Goal: Book appointment/travel/reservation

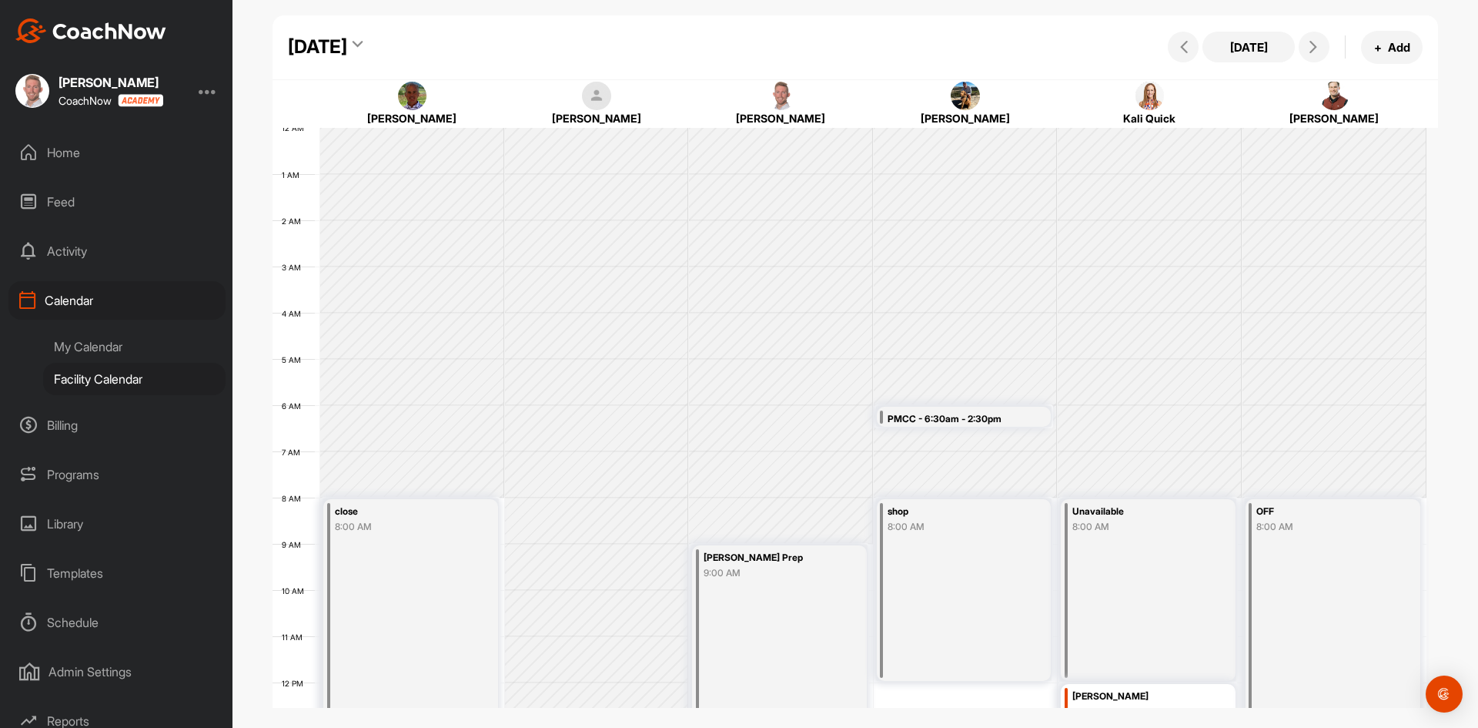
scroll to position [266, 0]
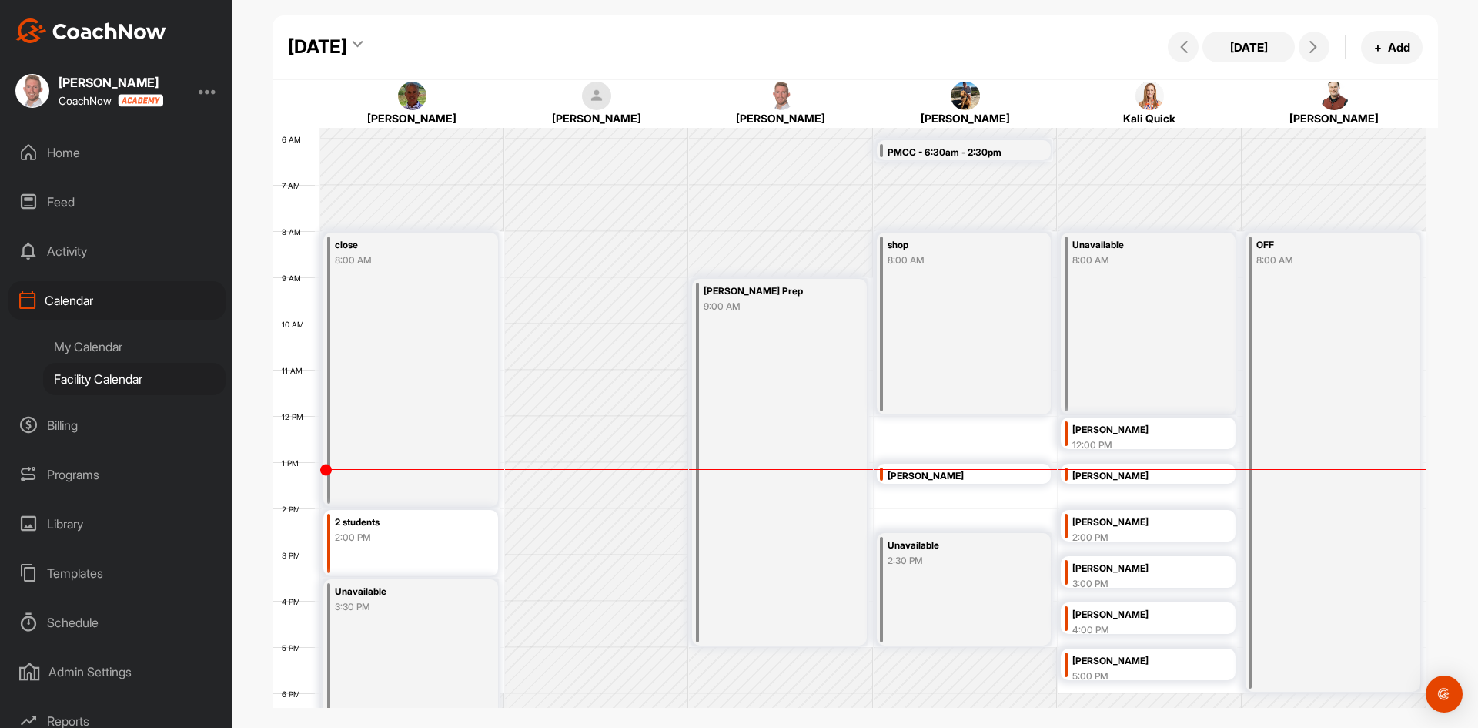
click at [347, 38] on div "[DATE]" at bounding box center [317, 47] width 59 height 28
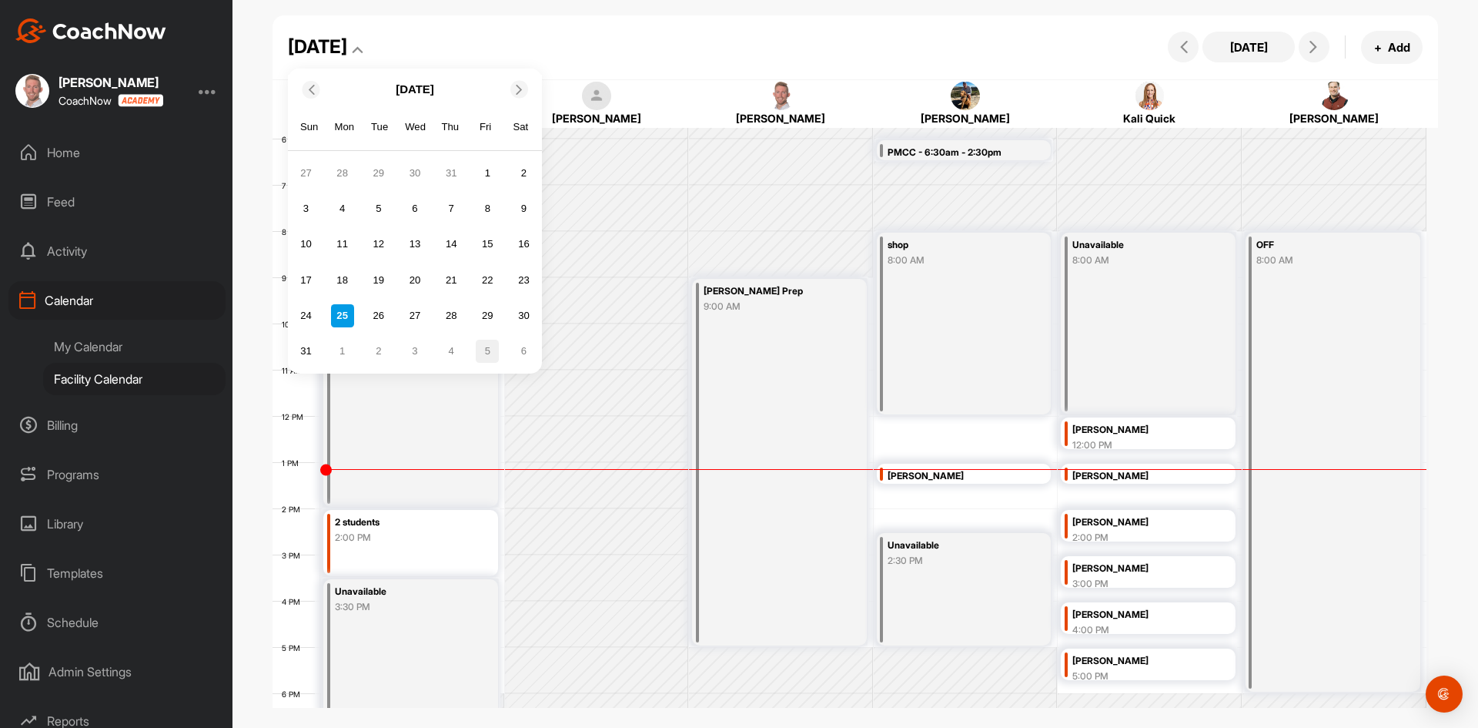
click at [481, 346] on div "5" at bounding box center [487, 351] width 23 height 23
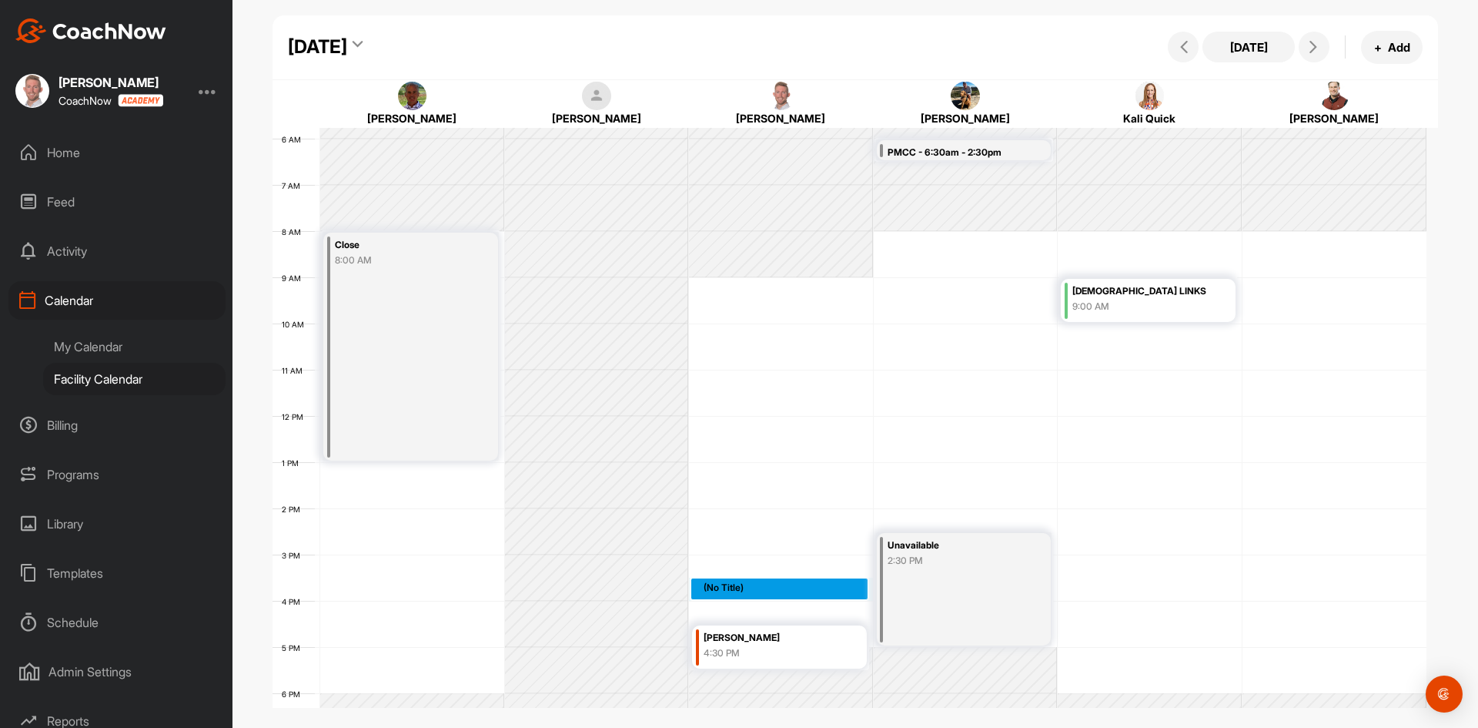
click at [751, 589] on div "12 AM 1 AM 2 AM 3 AM 4 AM 5 AM 6 AM 7 AM 8 AM 9 AM 10 AM 11 AM 12 PM 1 PM 2 PM …" at bounding box center [850, 415] width 1154 height 1109
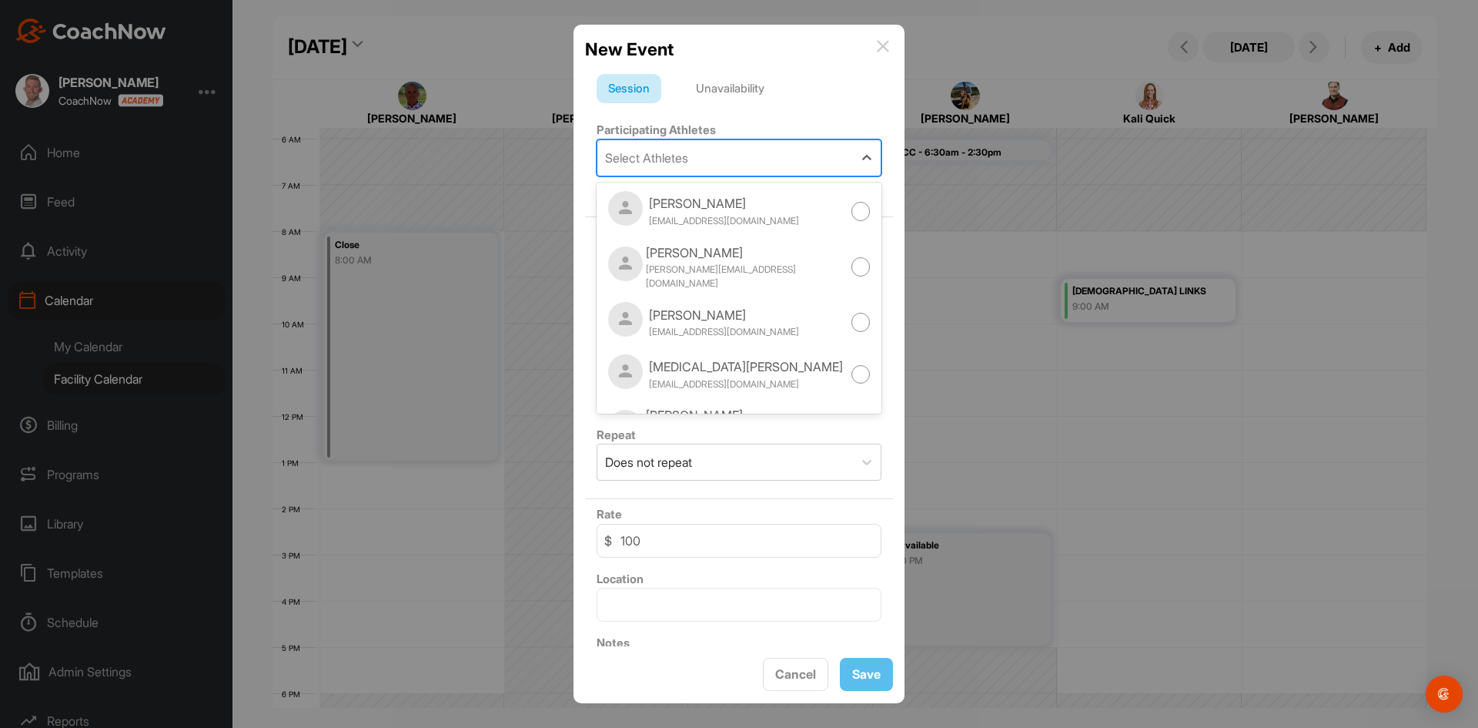
click at [726, 154] on div "Select Athletes" at bounding box center [725, 157] width 256 height 35
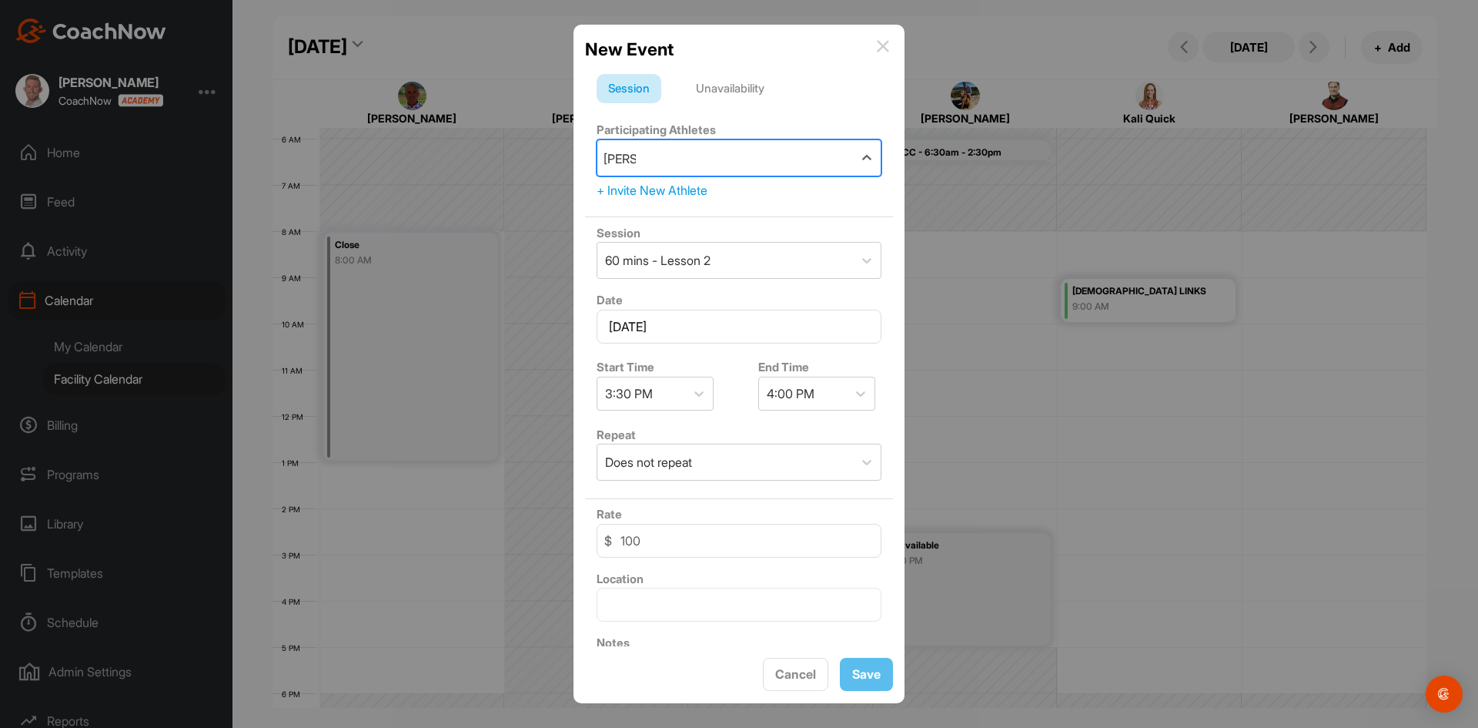
type input "blakes"
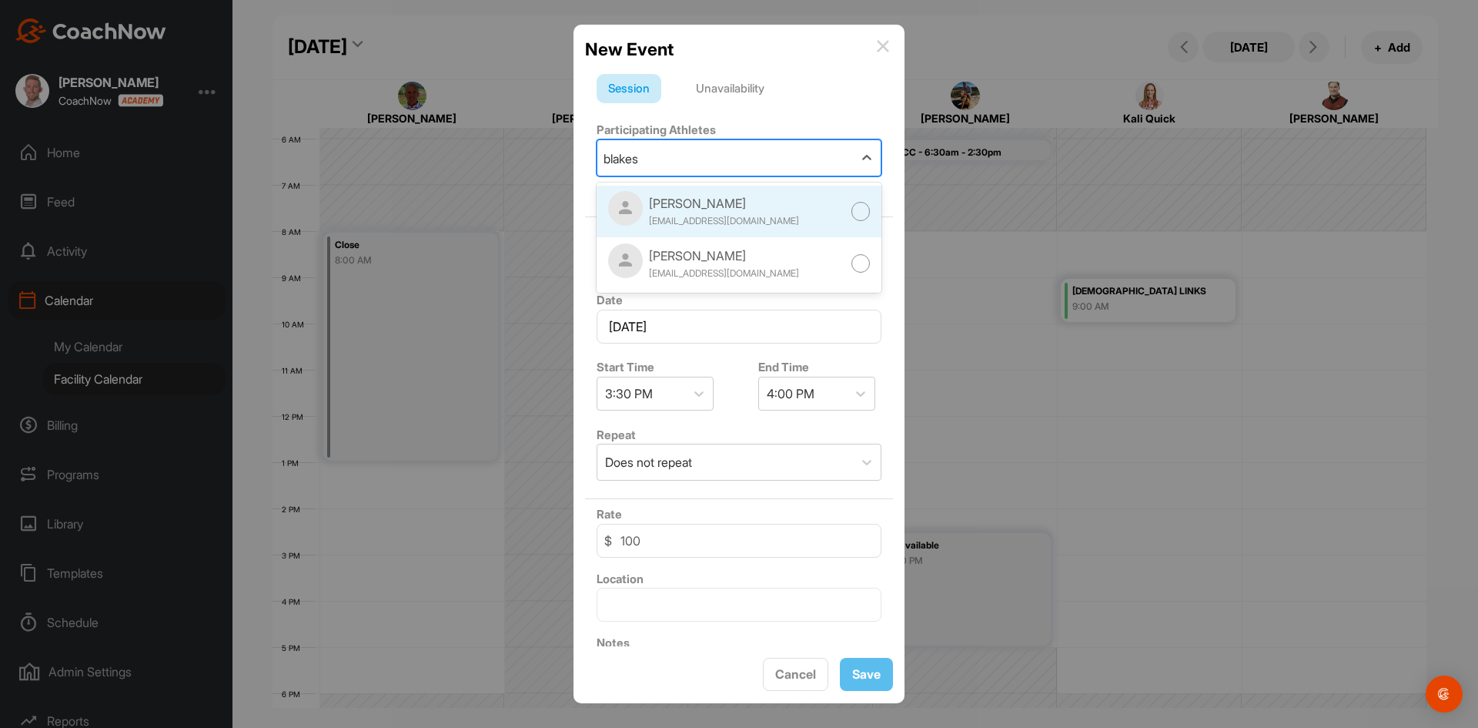
click at [851, 212] on div at bounding box center [860, 211] width 19 height 19
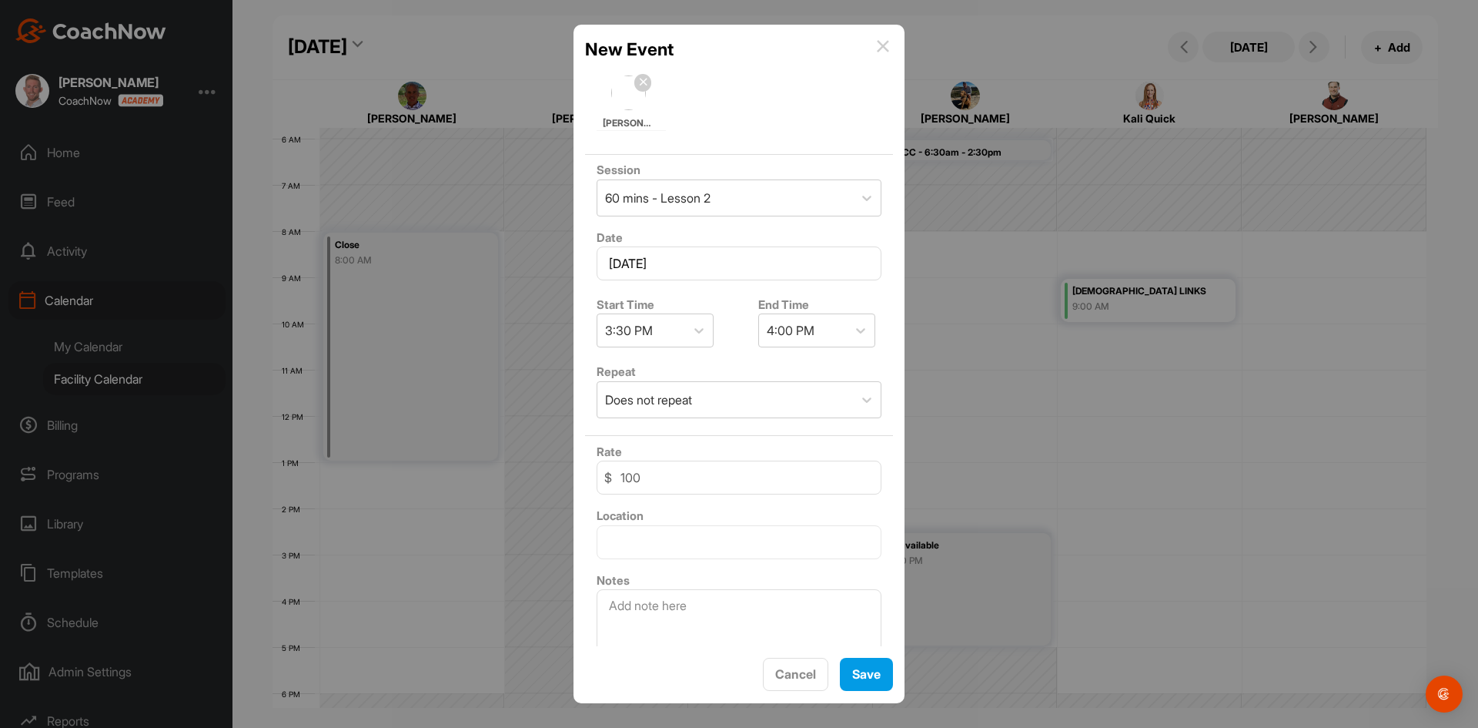
scroll to position [154, 0]
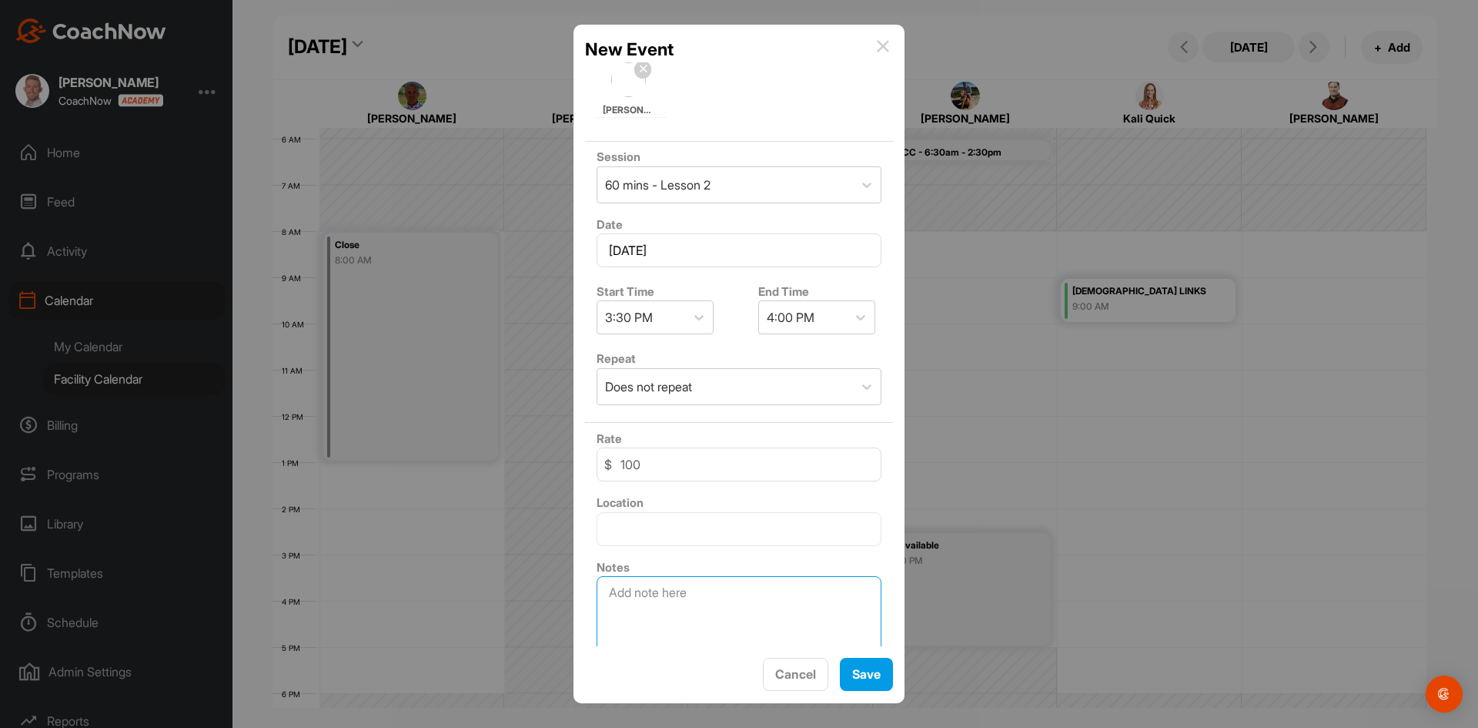
click at [729, 588] on textarea at bounding box center [739, 614] width 285 height 77
type textarea "/"
type textarea "Daughter"
click at [853, 169] on div at bounding box center [867, 184] width 28 height 35
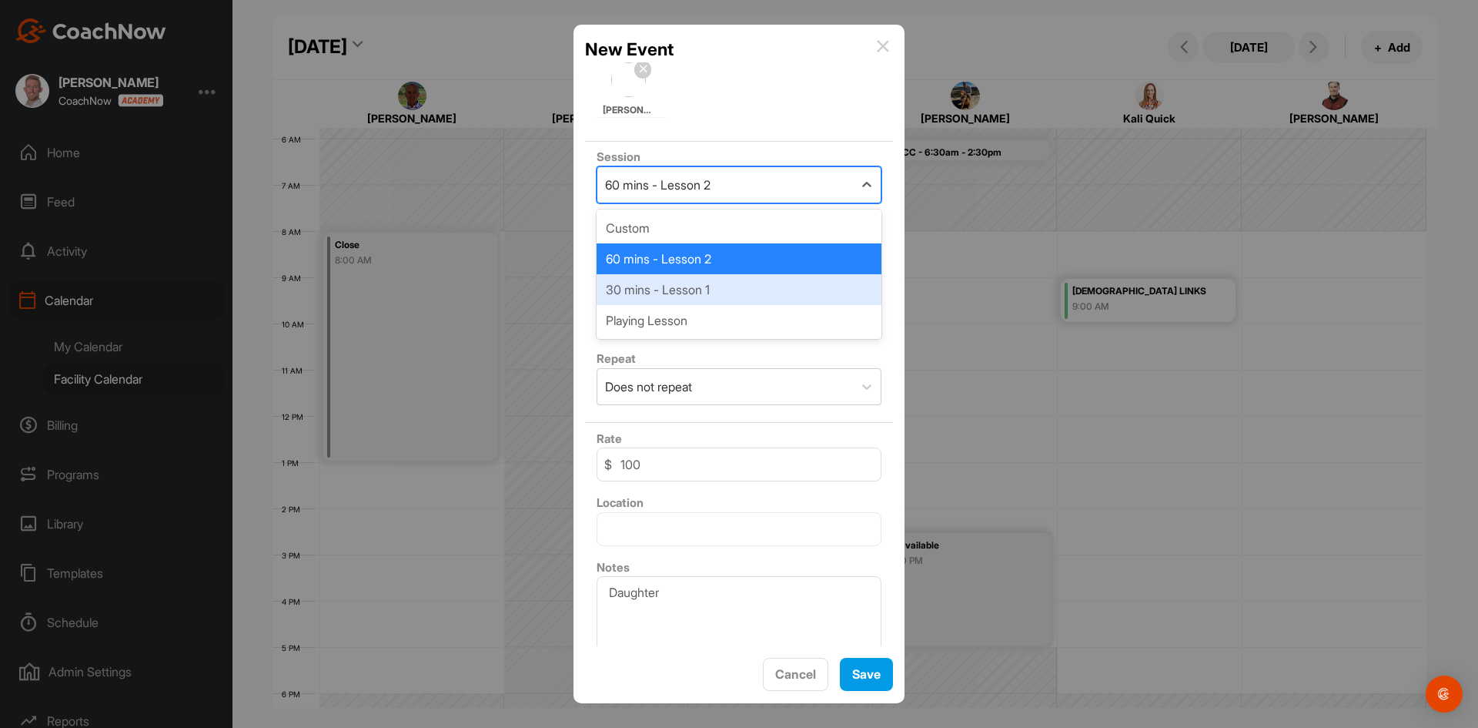
click at [757, 286] on div "30 mins - Lesson 1" at bounding box center [739, 289] width 285 height 31
type input "70"
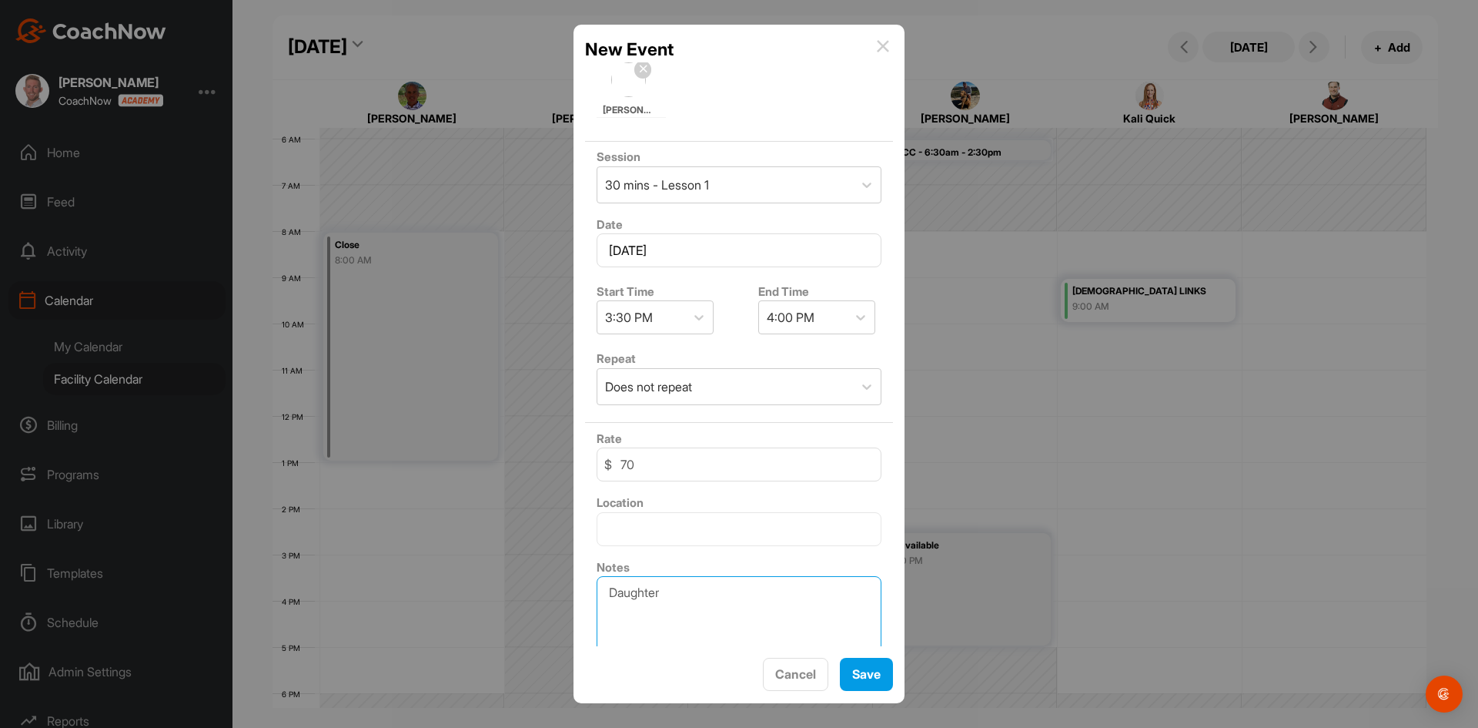
click at [728, 596] on textarea "Daughter" at bounding box center [739, 614] width 285 height 77
type textarea "Daughter - [PERSON_NAME]"
click at [863, 671] on button "Save" at bounding box center [866, 673] width 53 height 33
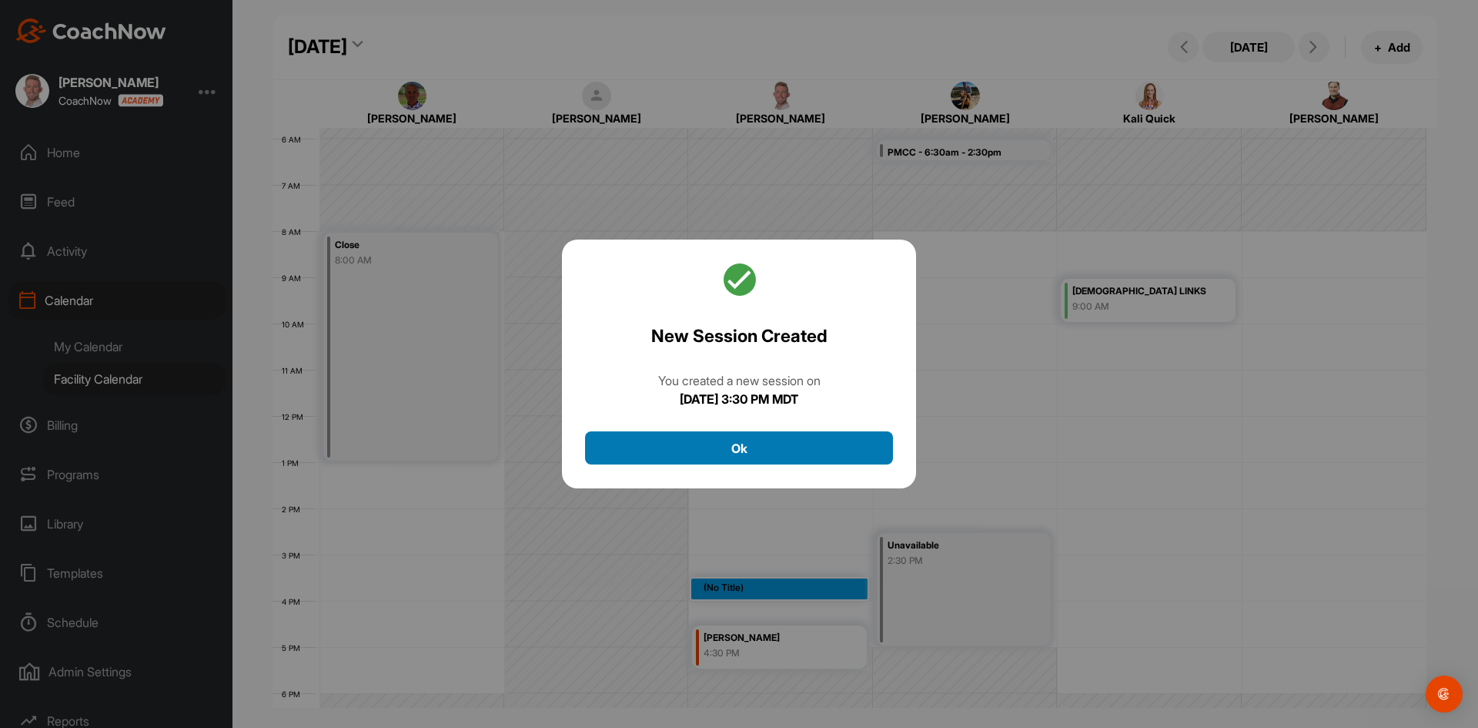
click at [759, 432] on button "Ok" at bounding box center [739, 447] width 308 height 33
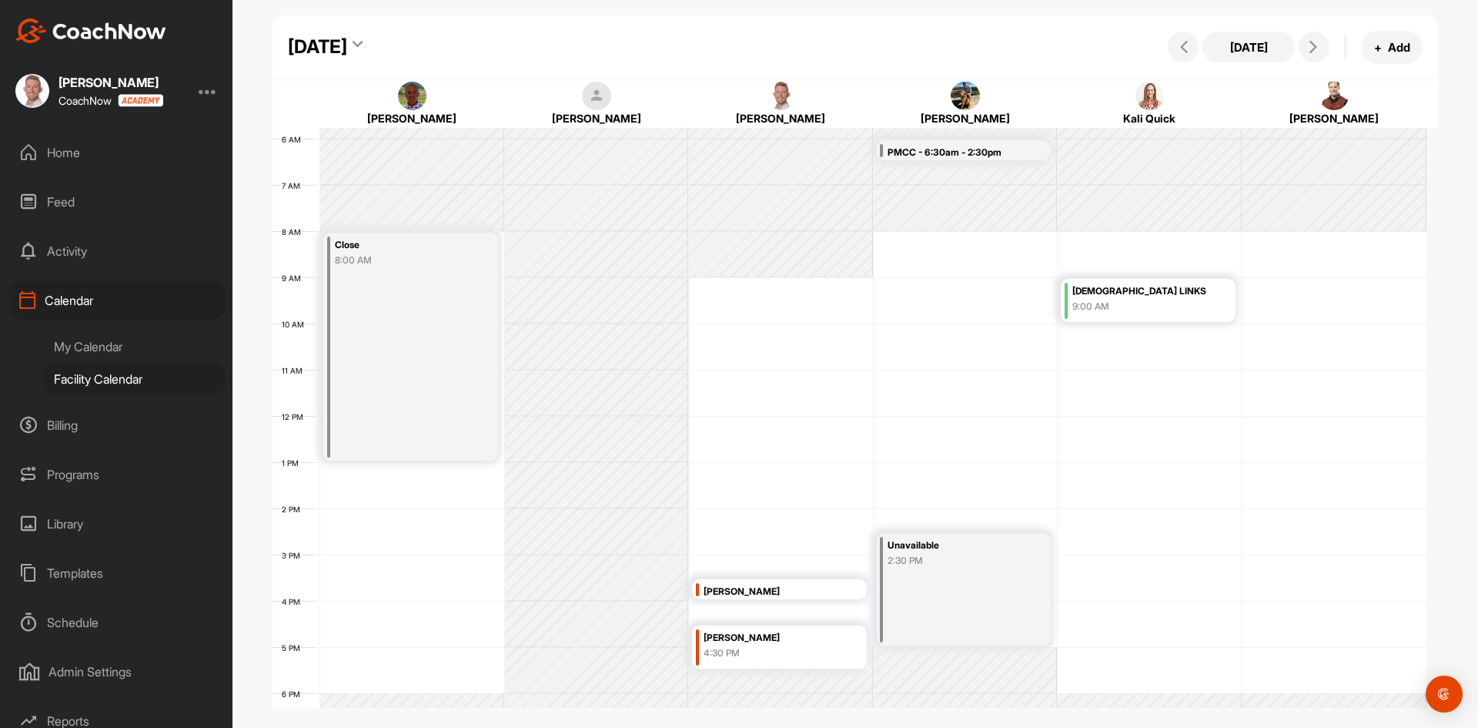
click at [427, 589] on div "12 AM 1 AM 2 AM 3 AM 4 AM 5 AM 6 AM 7 AM 8 AM 9 AM 10 AM 11 AM 12 PM 1 PM 2 PM …" at bounding box center [850, 415] width 1154 height 1109
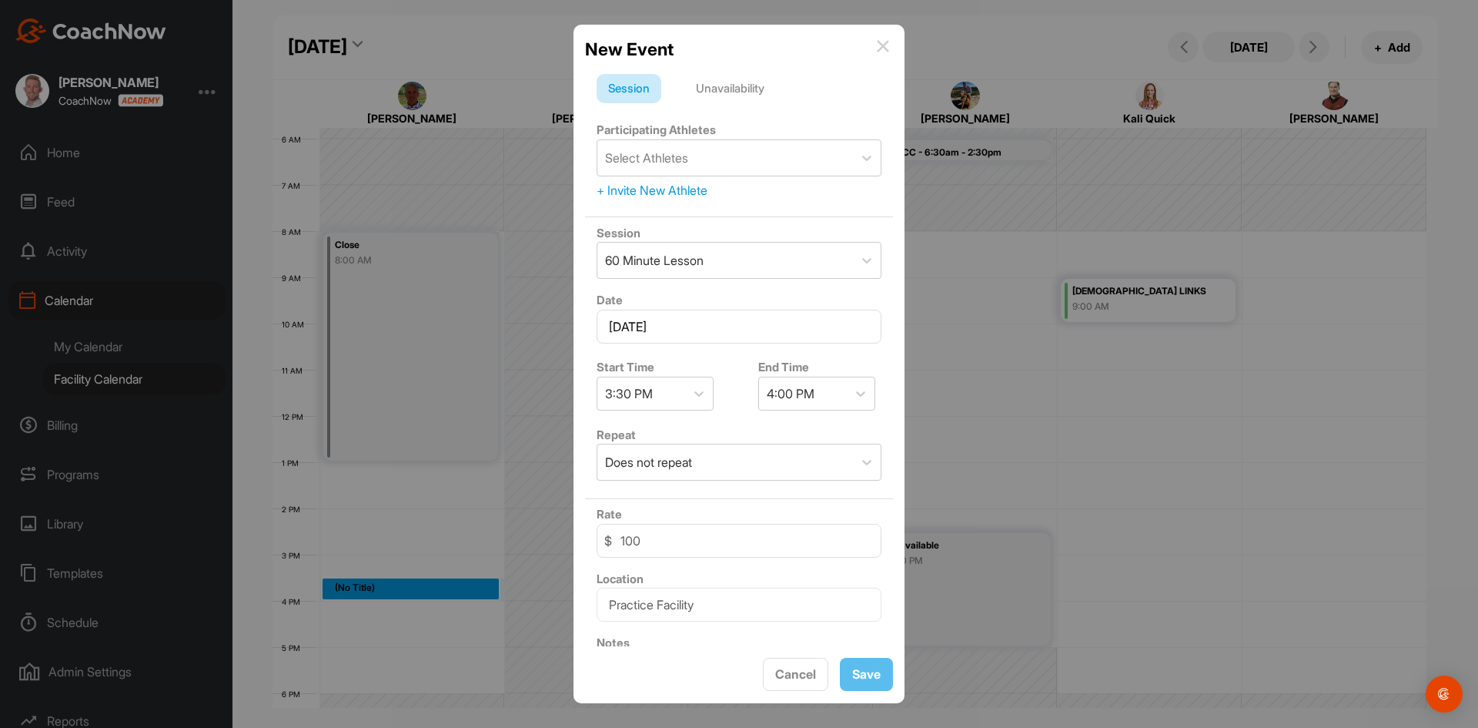
click at [720, 82] on div "Unavailability" at bounding box center [730, 88] width 92 height 29
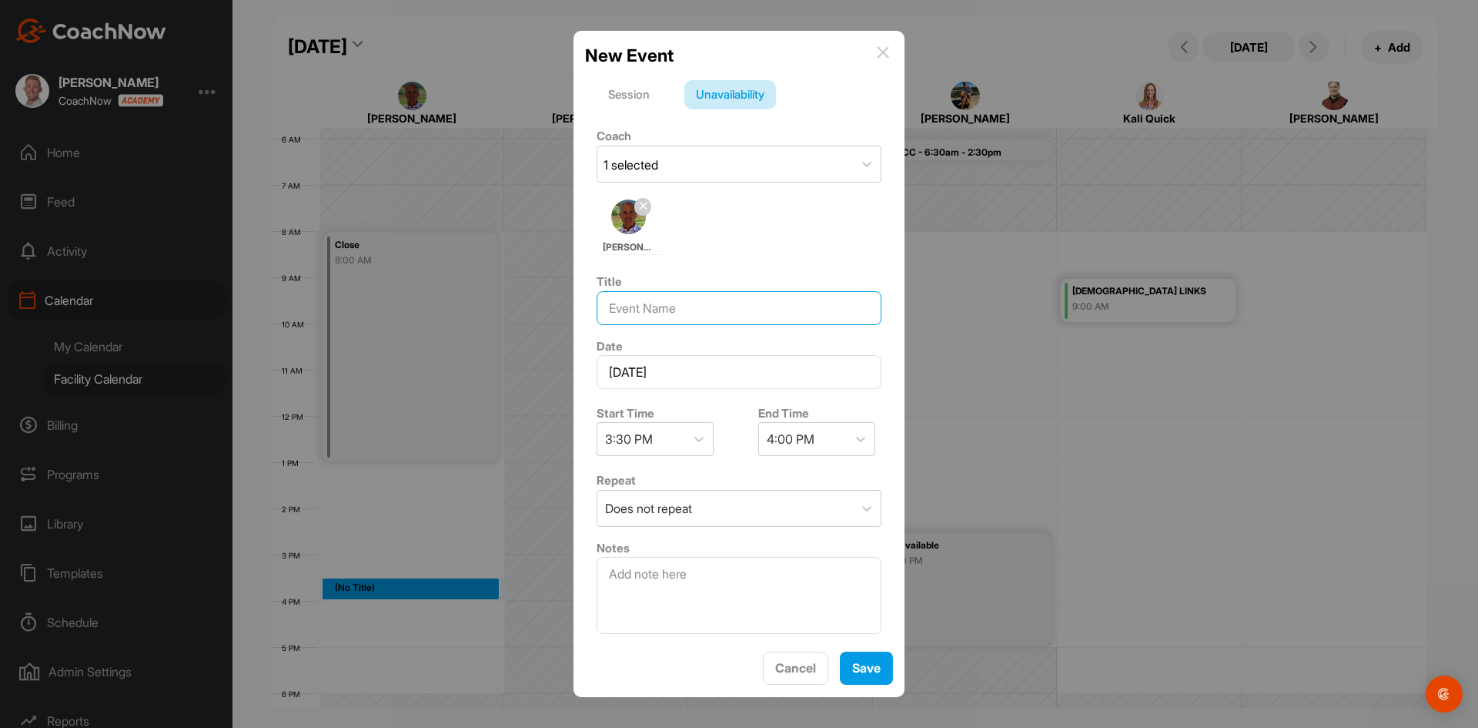
click at [685, 315] on input at bounding box center [739, 308] width 285 height 34
type input "Coverage"
click at [847, 665] on button "Save" at bounding box center [866, 667] width 53 height 33
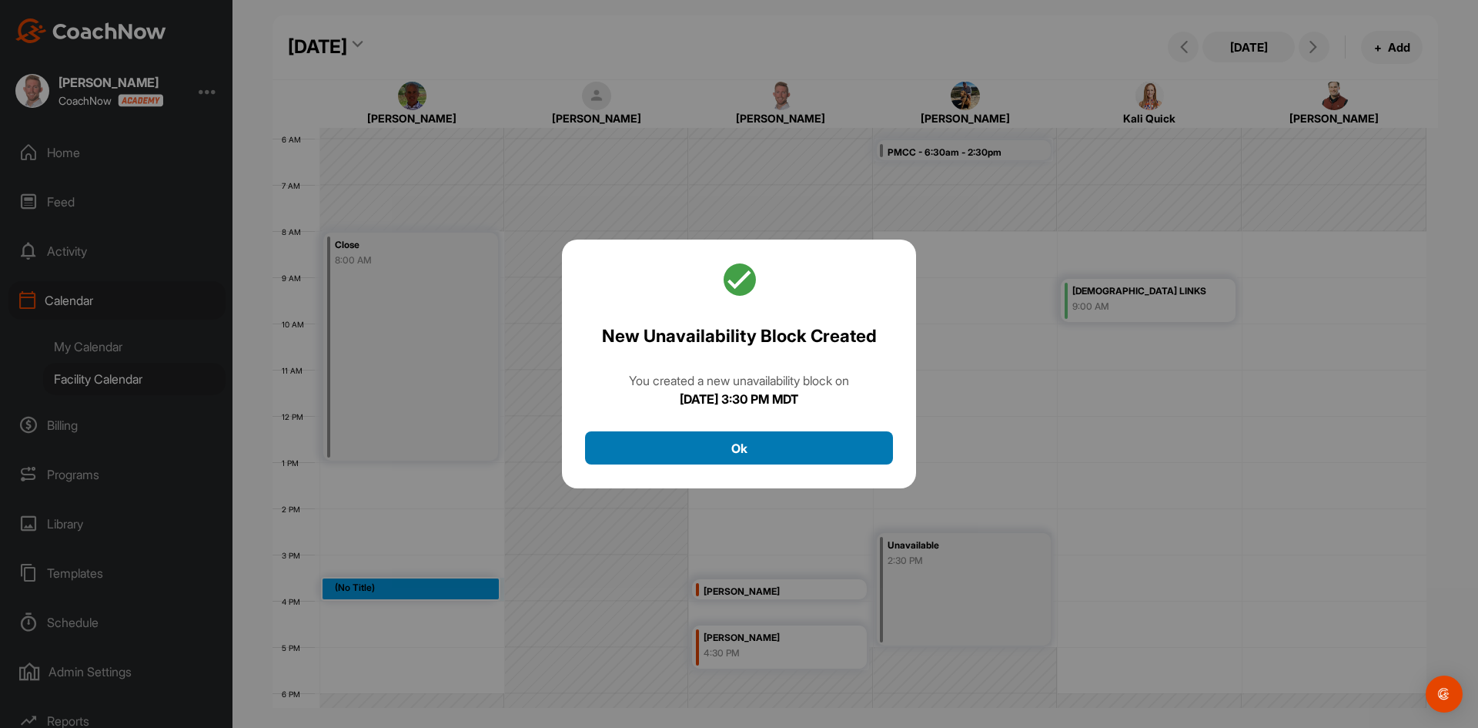
click at [638, 458] on button "Ok" at bounding box center [739, 447] width 308 height 33
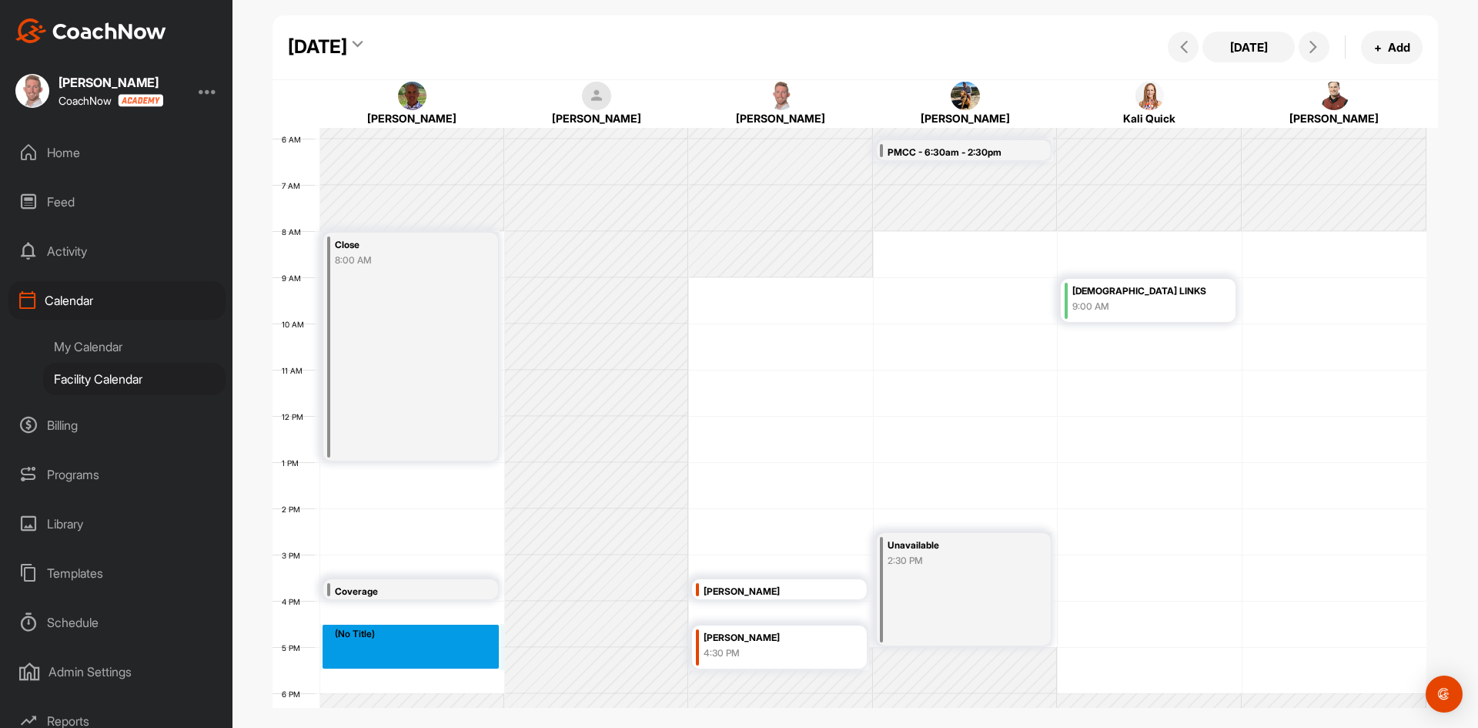
drag, startPoint x: 422, startPoint y: 642, endPoint x: 422, endPoint y: 655, distance: 13.1
click at [422, 655] on div "12 AM 1 AM 2 AM 3 AM 4 AM 5 AM 6 AM 7 AM 8 AM 9 AM 10 AM 11 AM 12 PM 1 PM 2 PM …" at bounding box center [850, 415] width 1154 height 1109
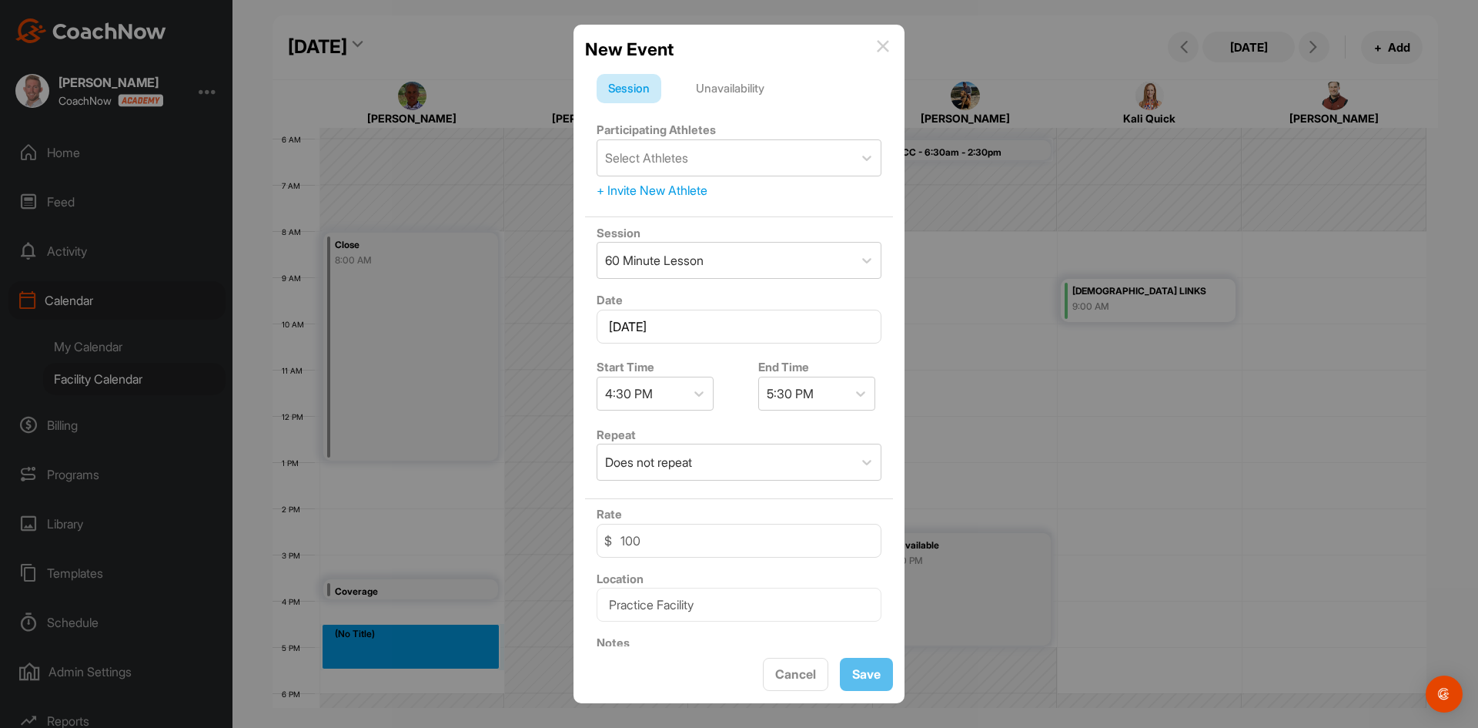
click at [716, 95] on div "Unavailability" at bounding box center [730, 88] width 92 height 29
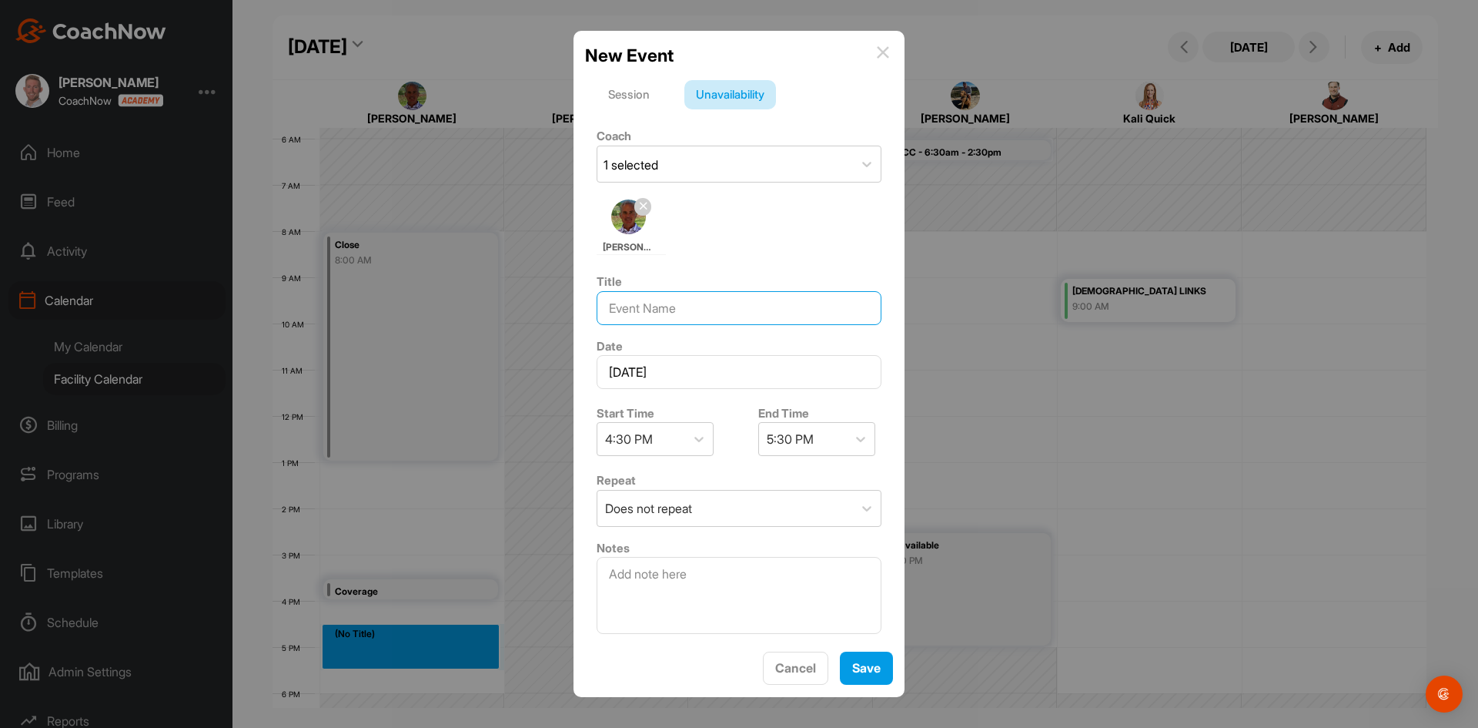
click at [685, 310] on input at bounding box center [739, 308] width 285 height 34
type input "Coverage"
click at [871, 661] on button "Save" at bounding box center [866, 667] width 53 height 33
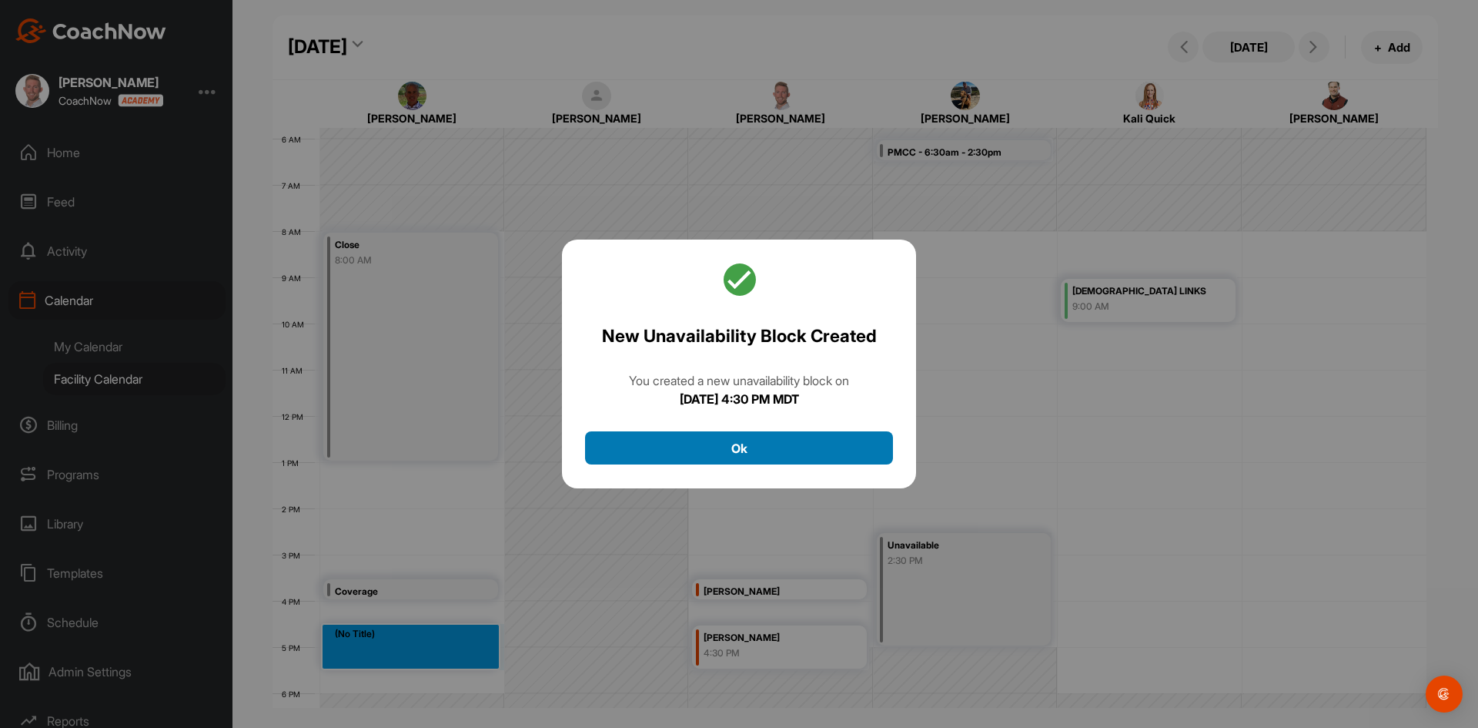
click at [796, 456] on button "Ok" at bounding box center [739, 447] width 308 height 33
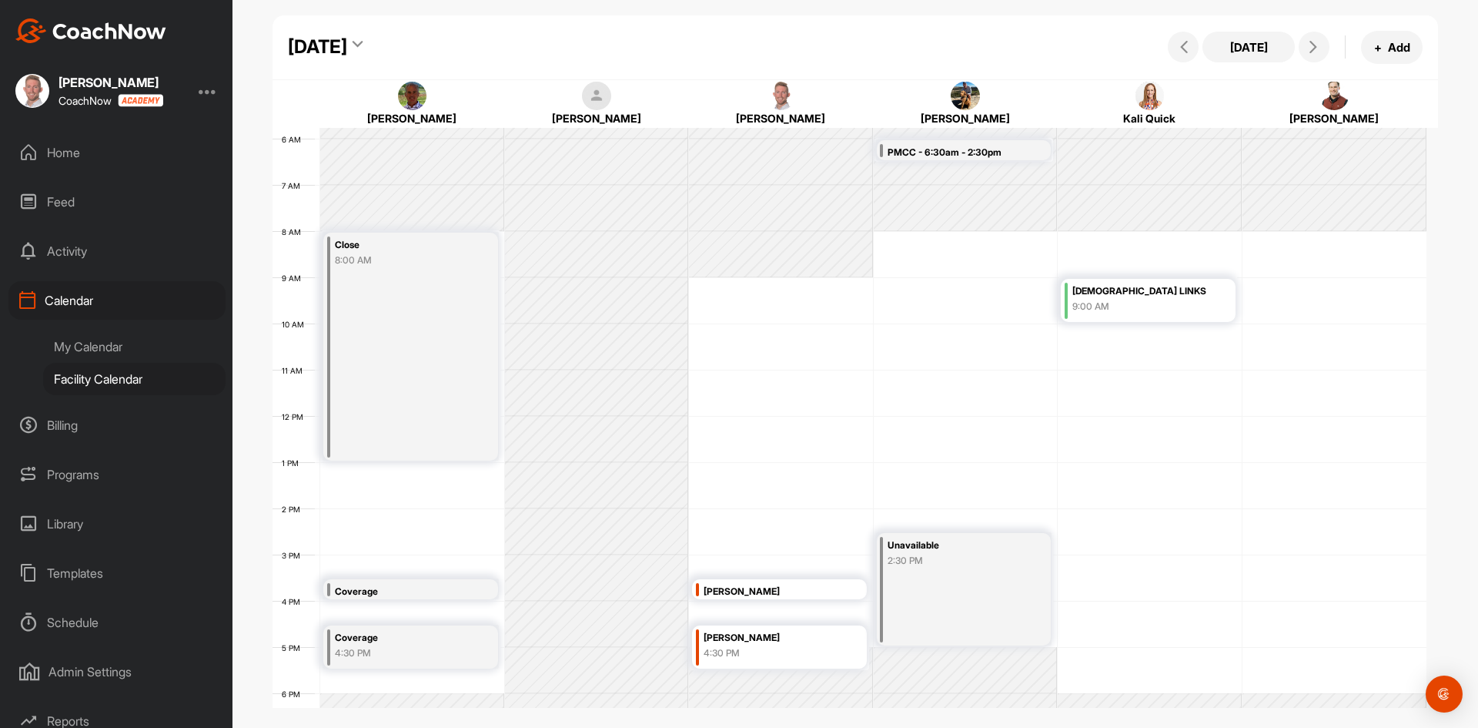
click at [347, 45] on div "[DATE]" at bounding box center [317, 47] width 59 height 28
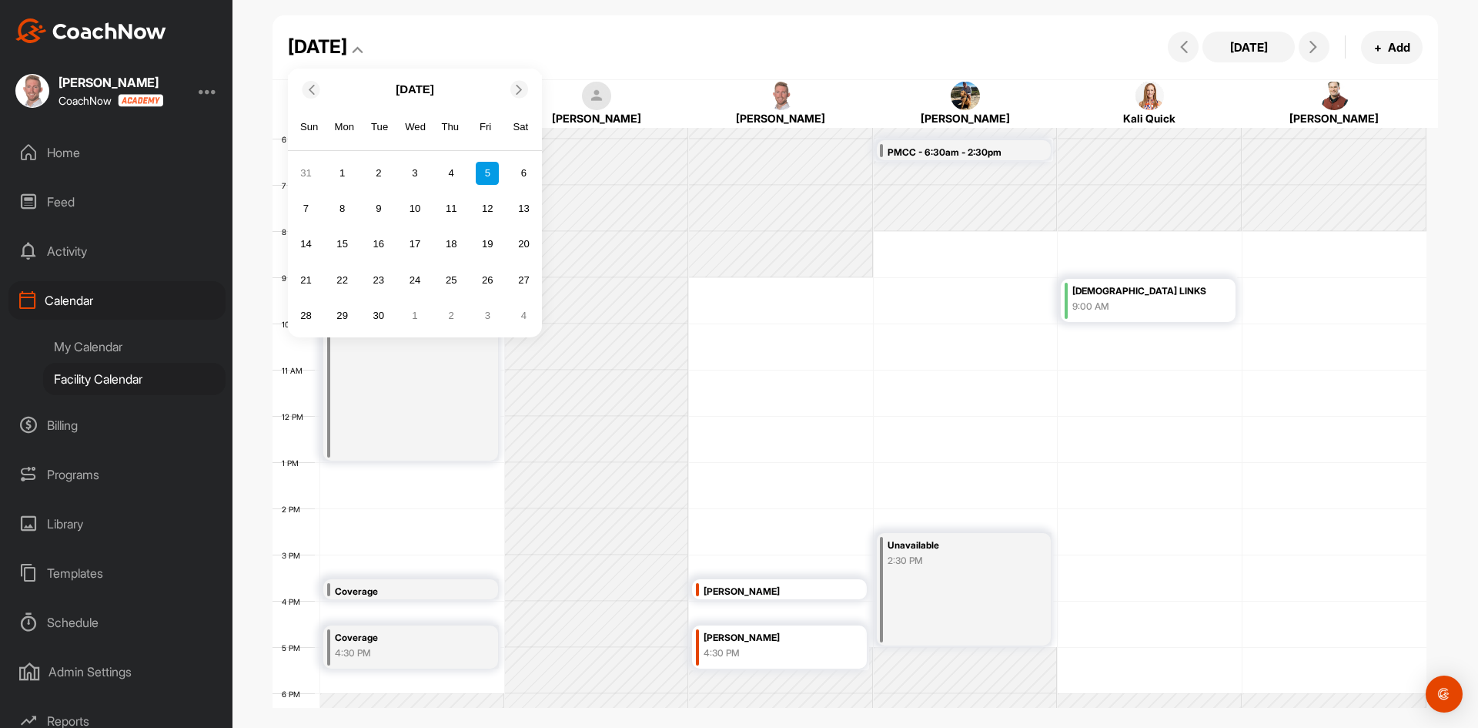
click at [310, 98] on div at bounding box center [312, 90] width 18 height 18
click at [345, 320] on div "25" at bounding box center [342, 315] width 23 height 23
